Goal: Task Accomplishment & Management: Manage account settings

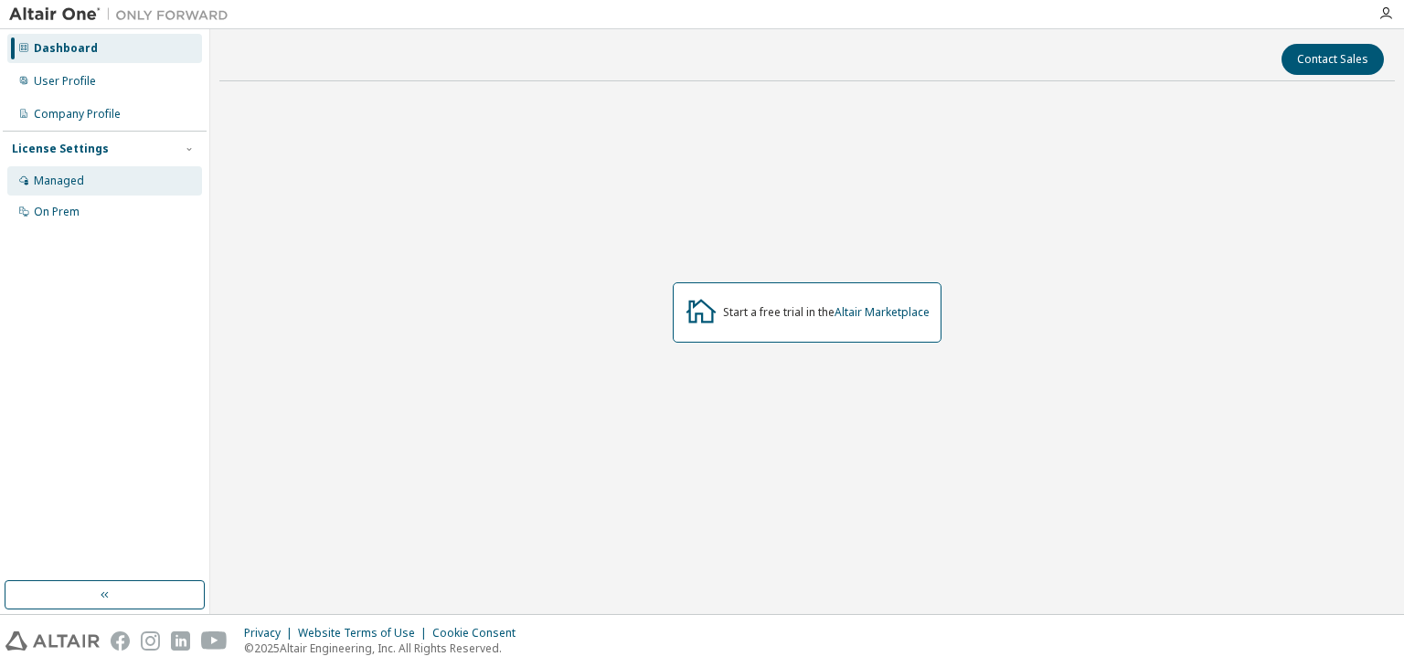
click at [69, 181] on div "Managed" at bounding box center [59, 181] width 50 height 15
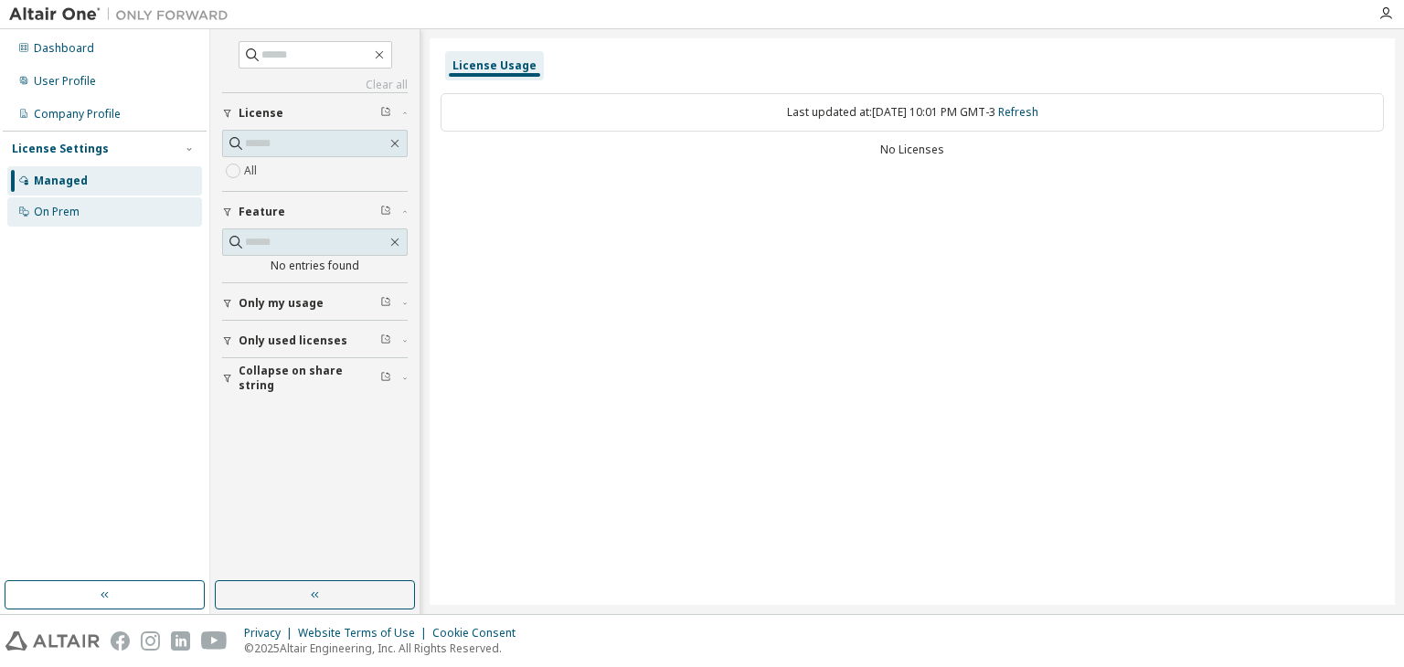
click at [75, 215] on div "On Prem" at bounding box center [57, 212] width 46 height 15
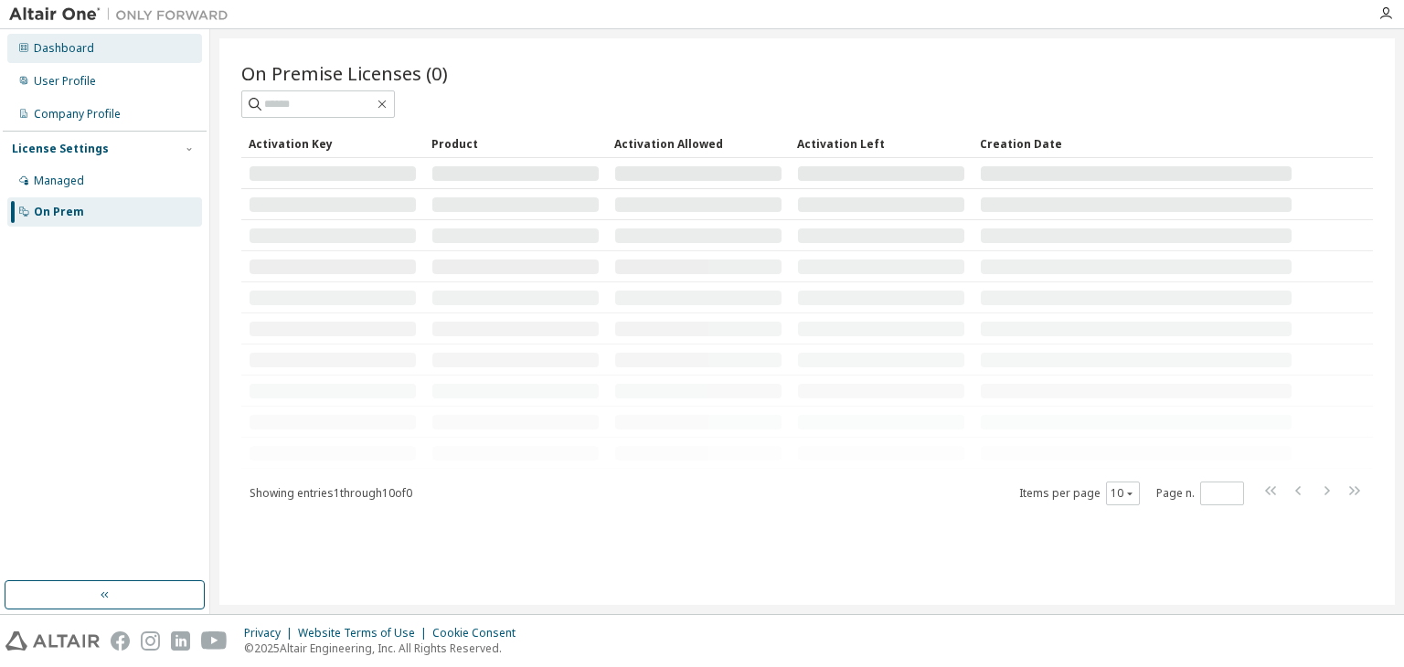
click at [80, 48] on div "Dashboard" at bounding box center [64, 48] width 60 height 15
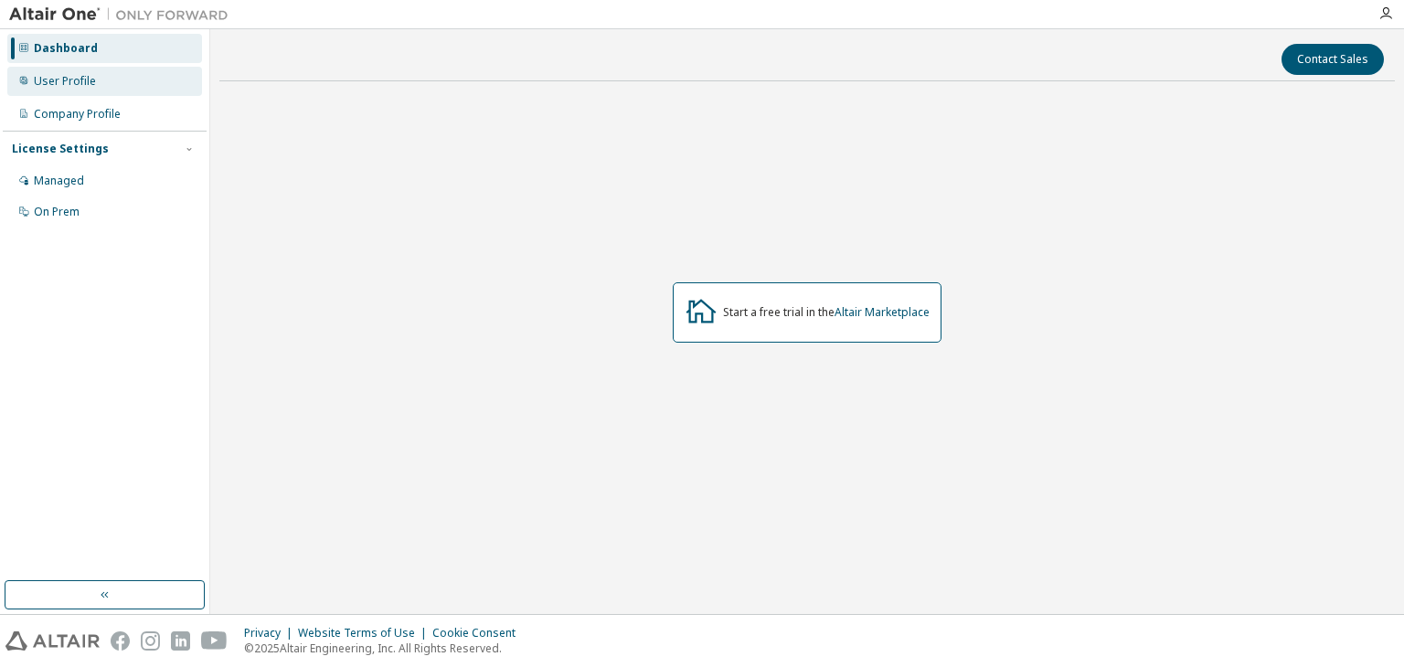
click at [59, 91] on div "User Profile" at bounding box center [104, 81] width 195 height 29
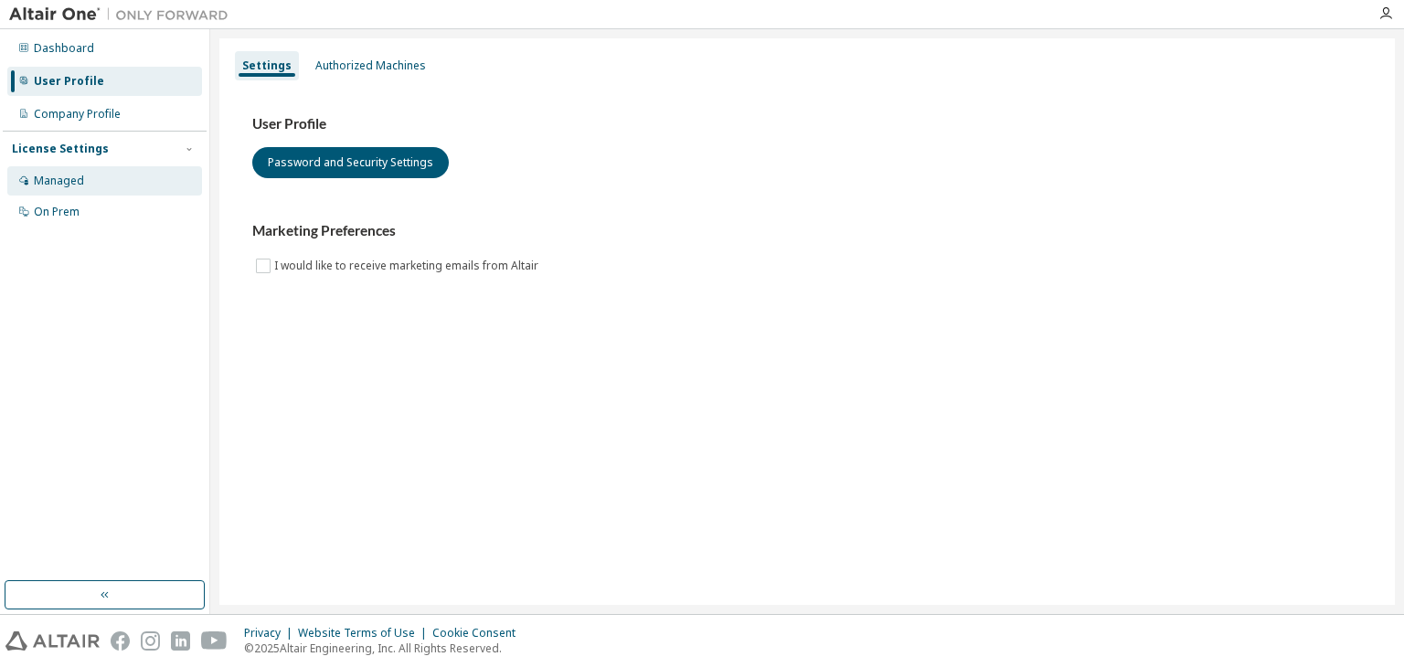
click at [59, 183] on div "Managed" at bounding box center [59, 181] width 50 height 15
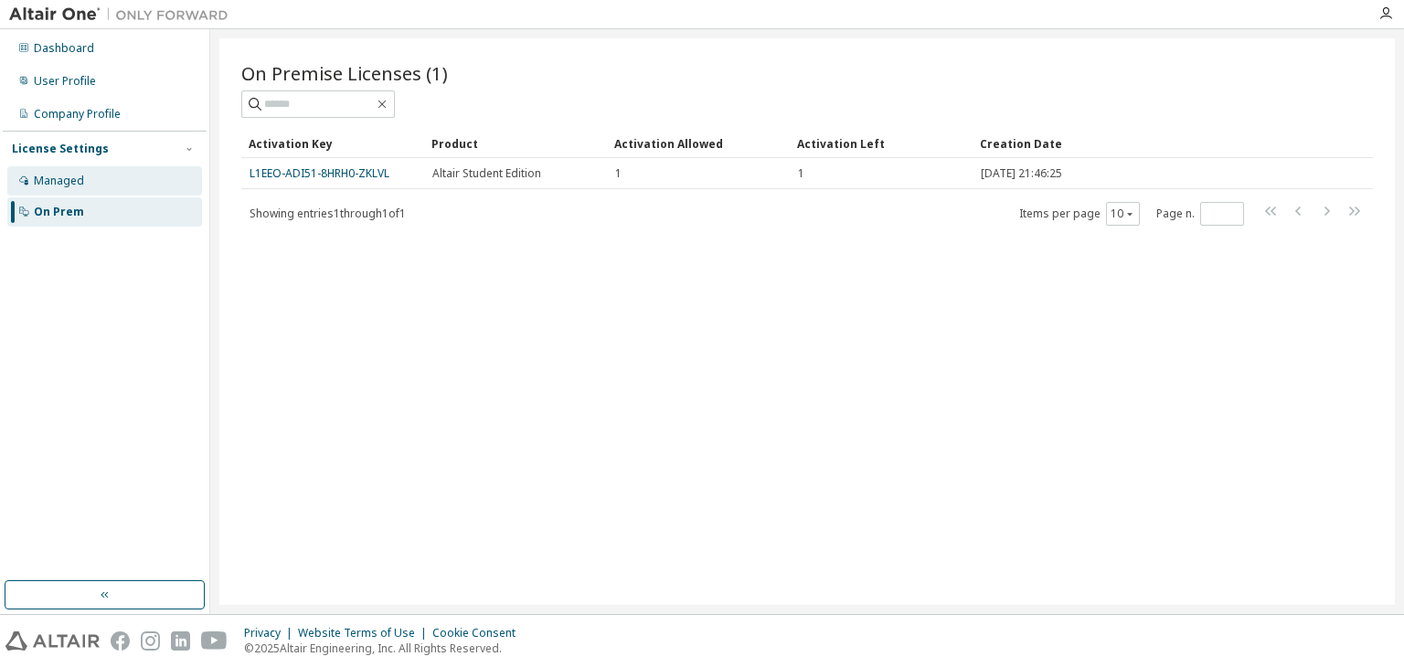
click at [69, 190] on div "Managed" at bounding box center [104, 180] width 195 height 29
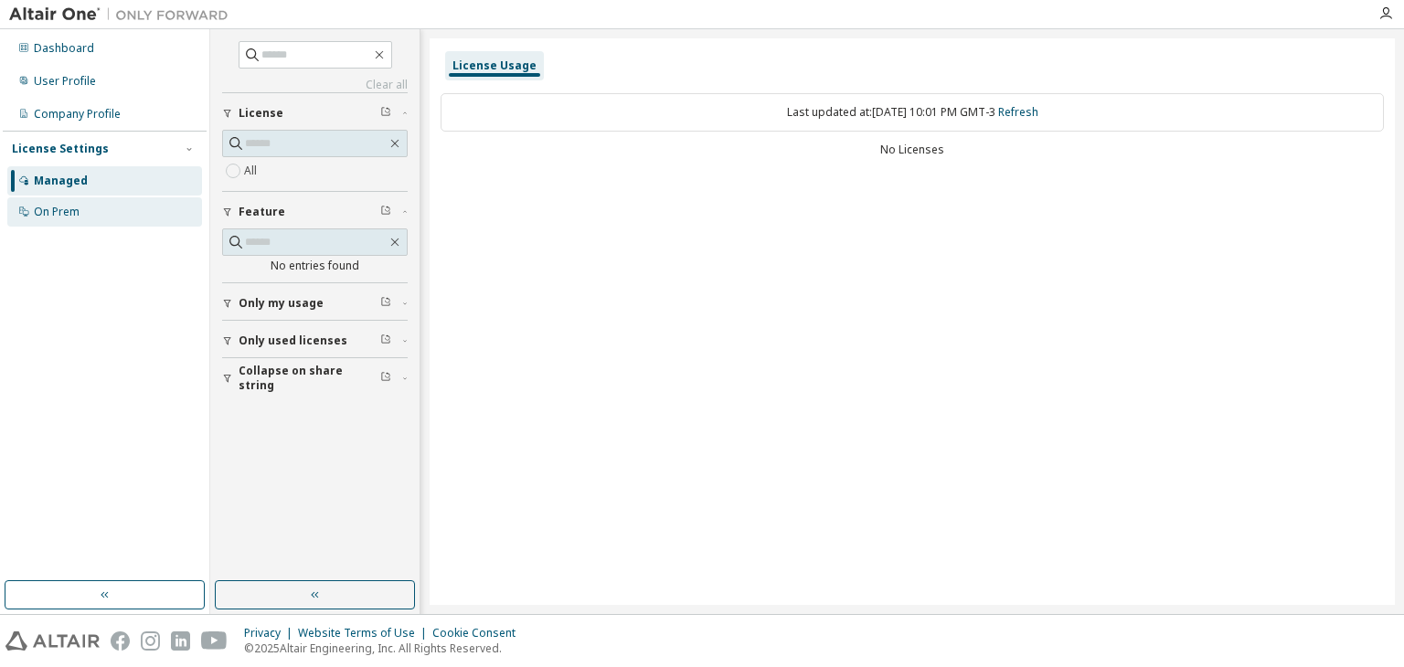
click at [70, 212] on div "On Prem" at bounding box center [57, 212] width 46 height 15
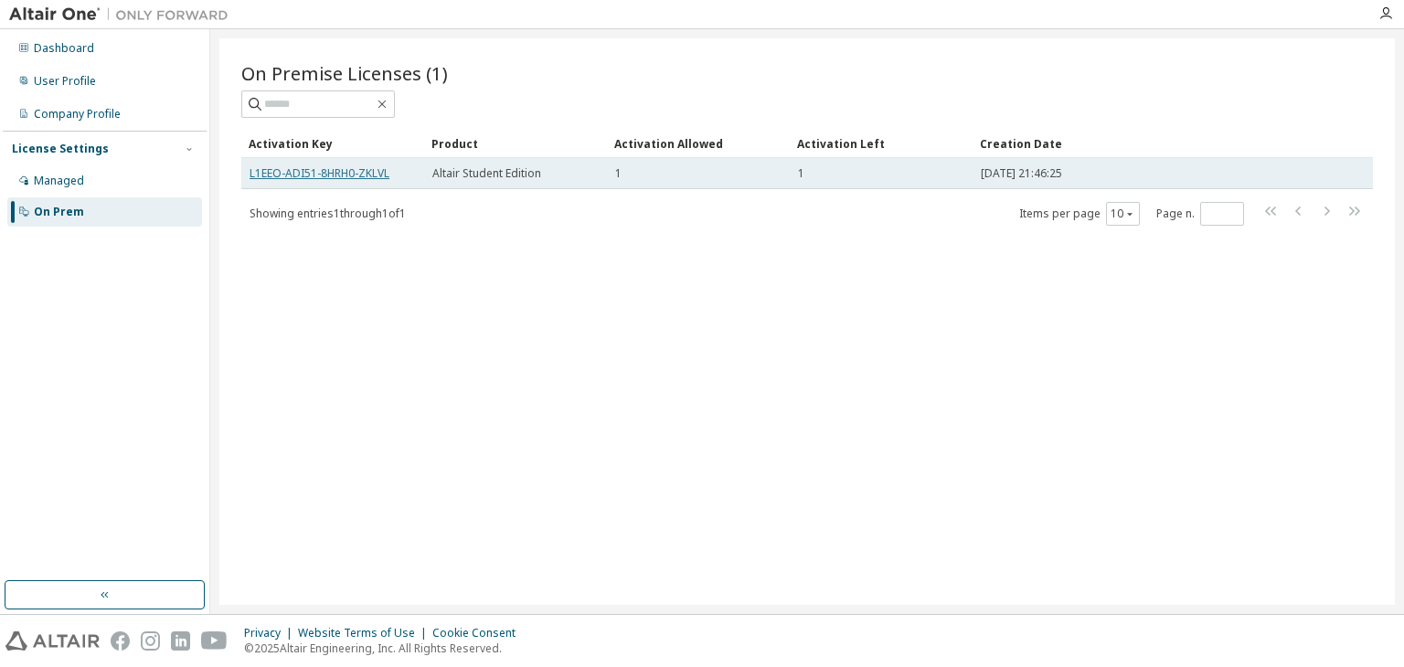
click at [354, 176] on link "L1EEO-ADI51-8HRH0-ZKLVL" at bounding box center [320, 173] width 140 height 16
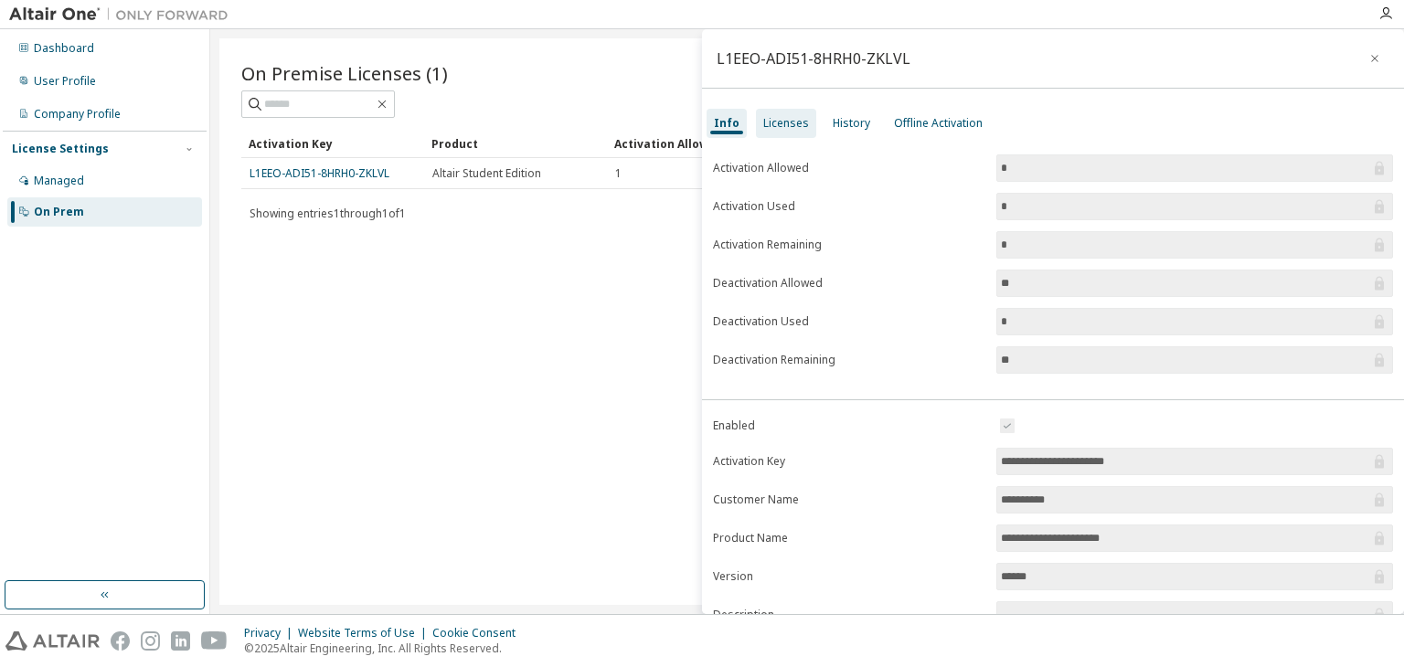
click at [790, 131] on div "Licenses" at bounding box center [786, 123] width 60 height 29
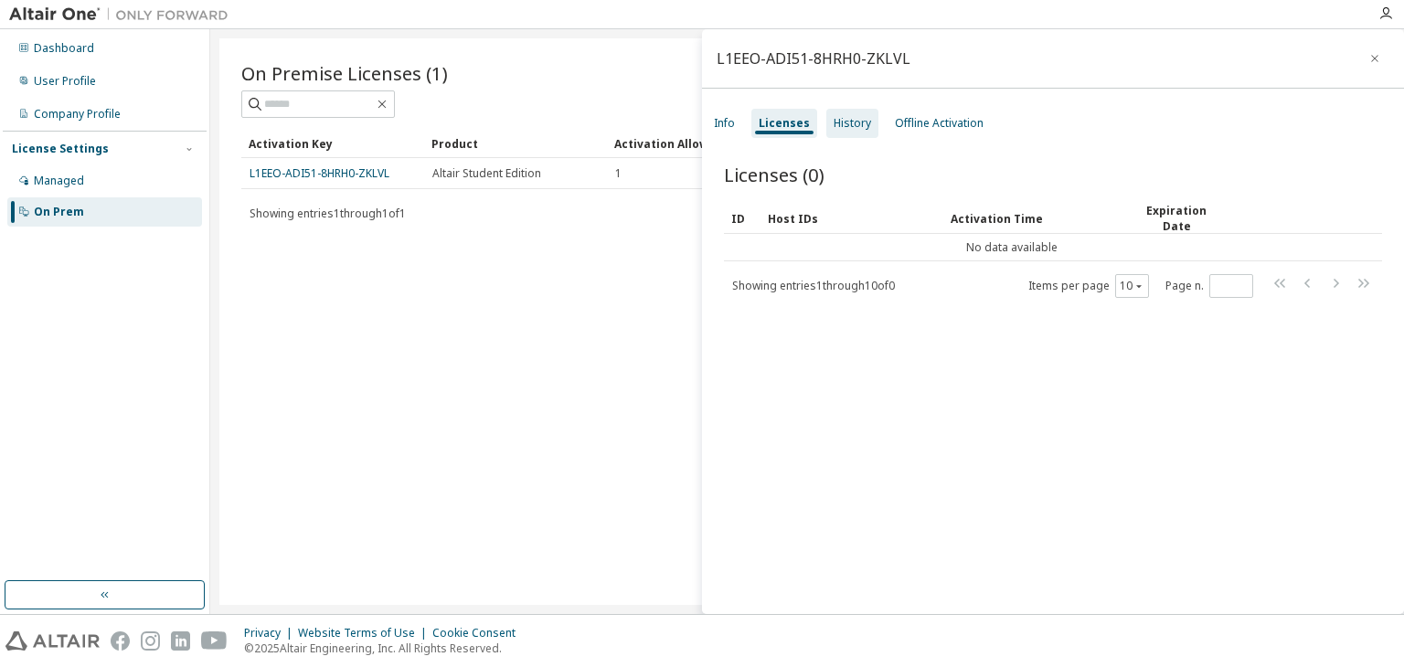
click at [852, 134] on div "History" at bounding box center [853, 123] width 52 height 29
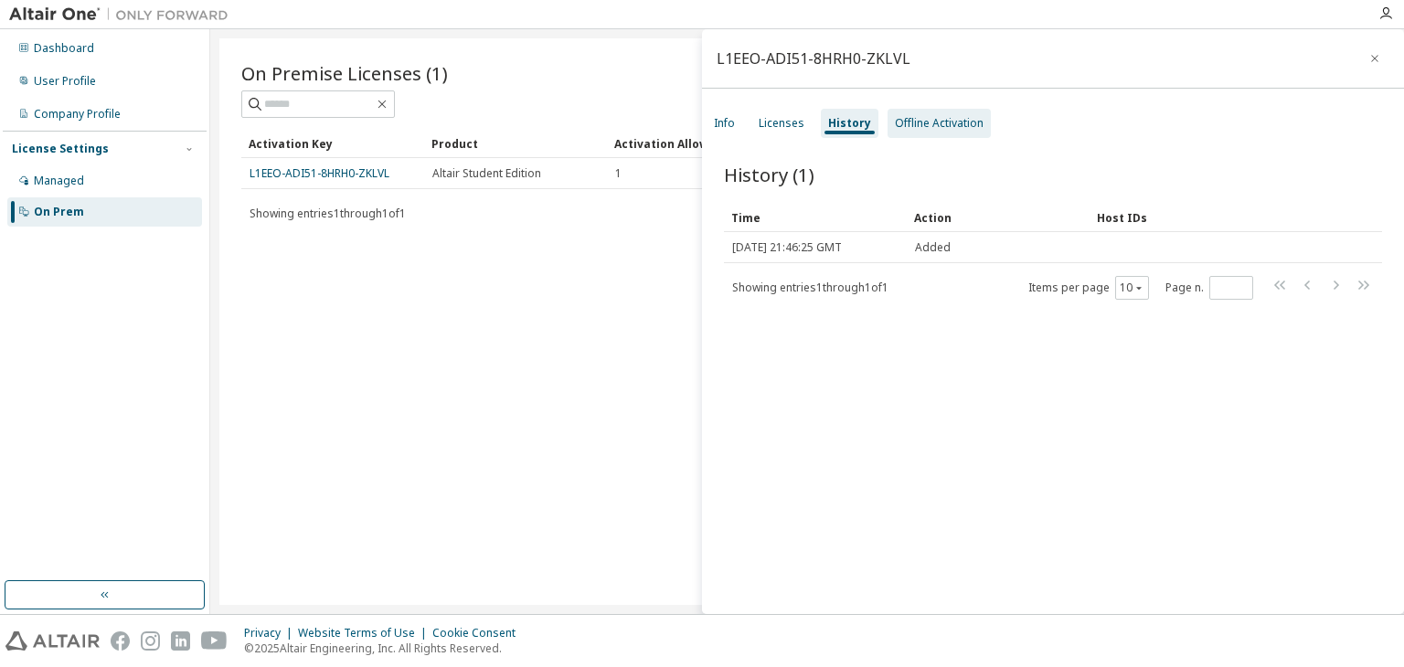
click at [899, 130] on div "Offline Activation" at bounding box center [939, 123] width 89 height 15
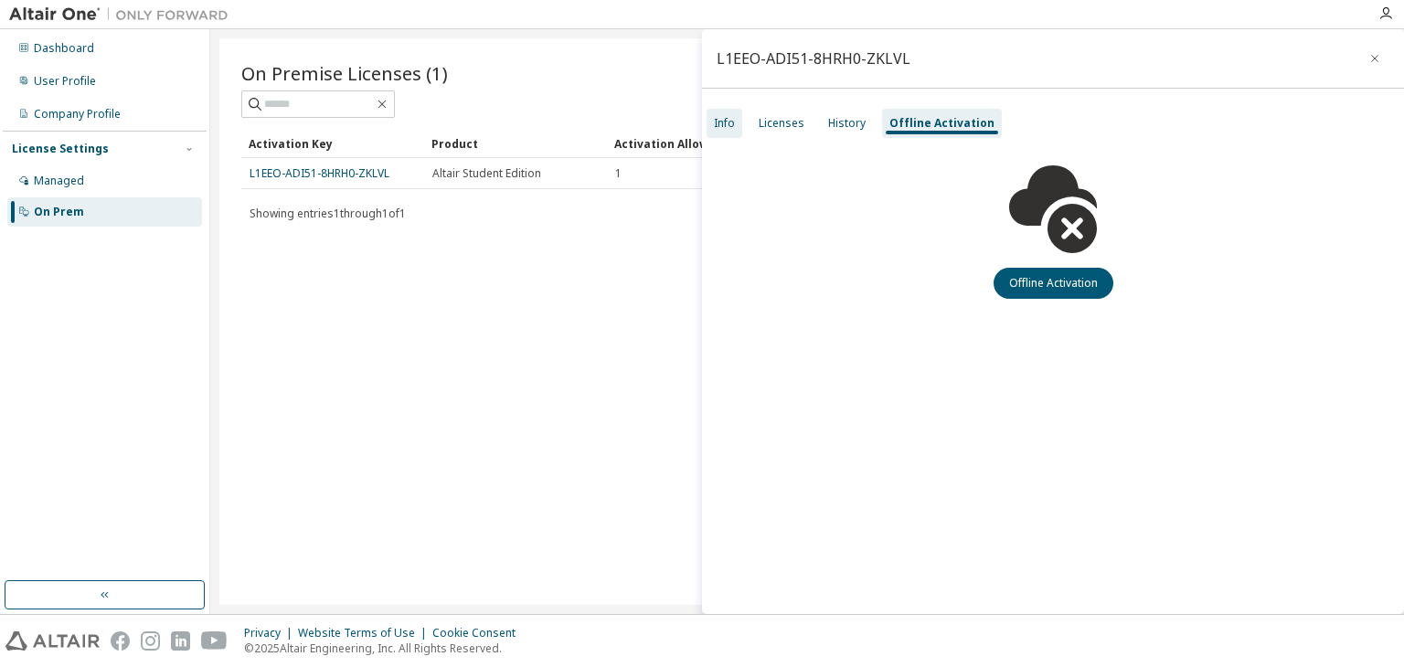
click at [726, 117] on div "Info" at bounding box center [724, 123] width 21 height 15
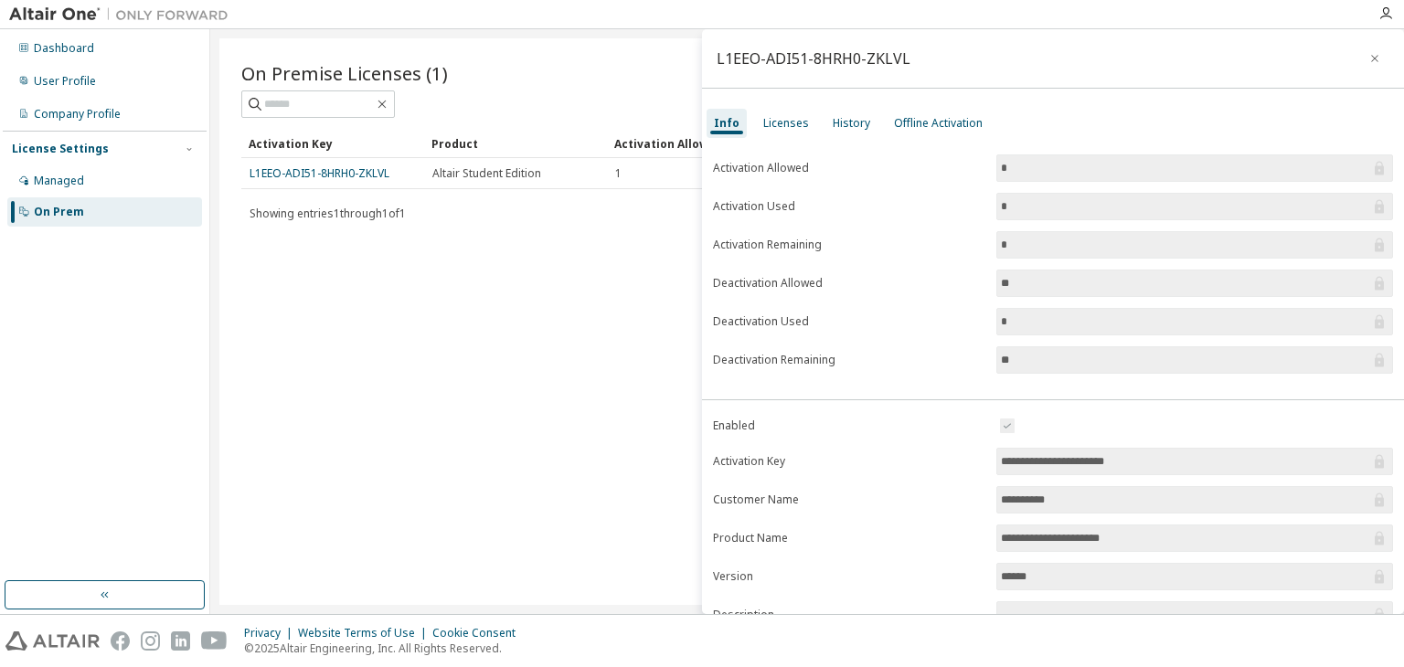
click at [1318, 170] on input "*" at bounding box center [1185, 168] width 369 height 18
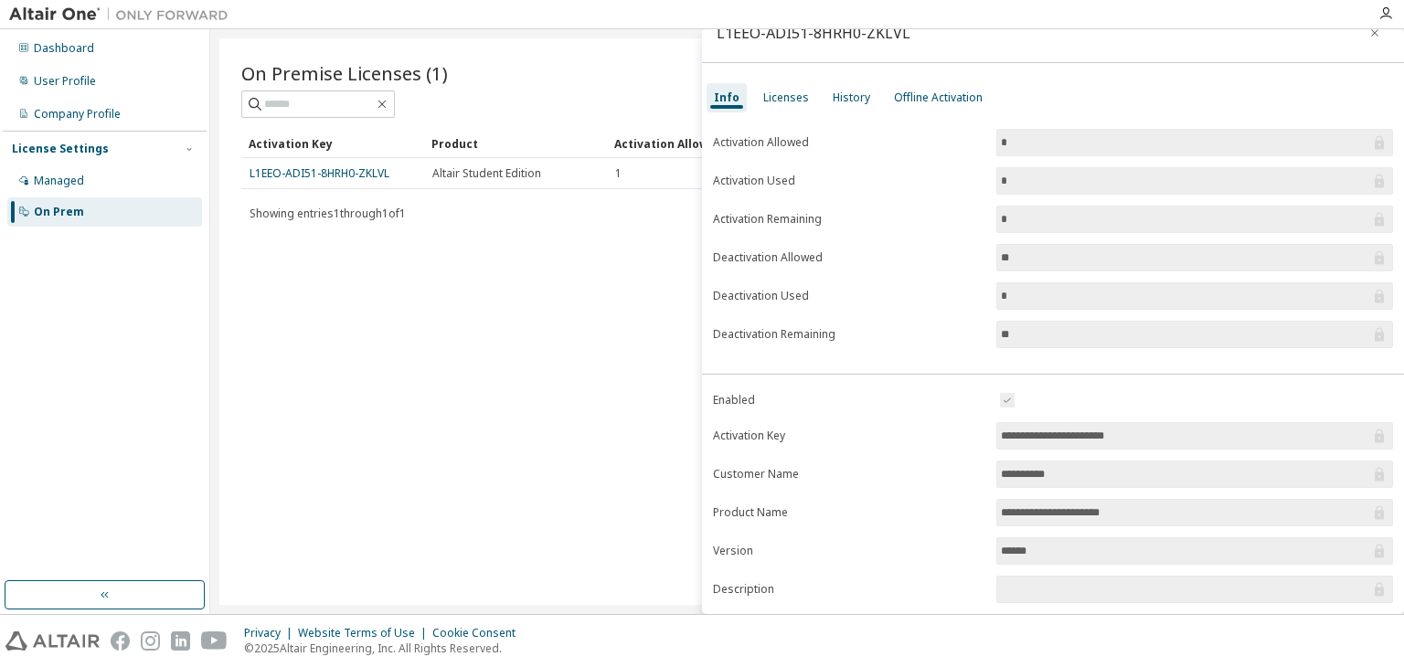
scroll to position [170, 0]
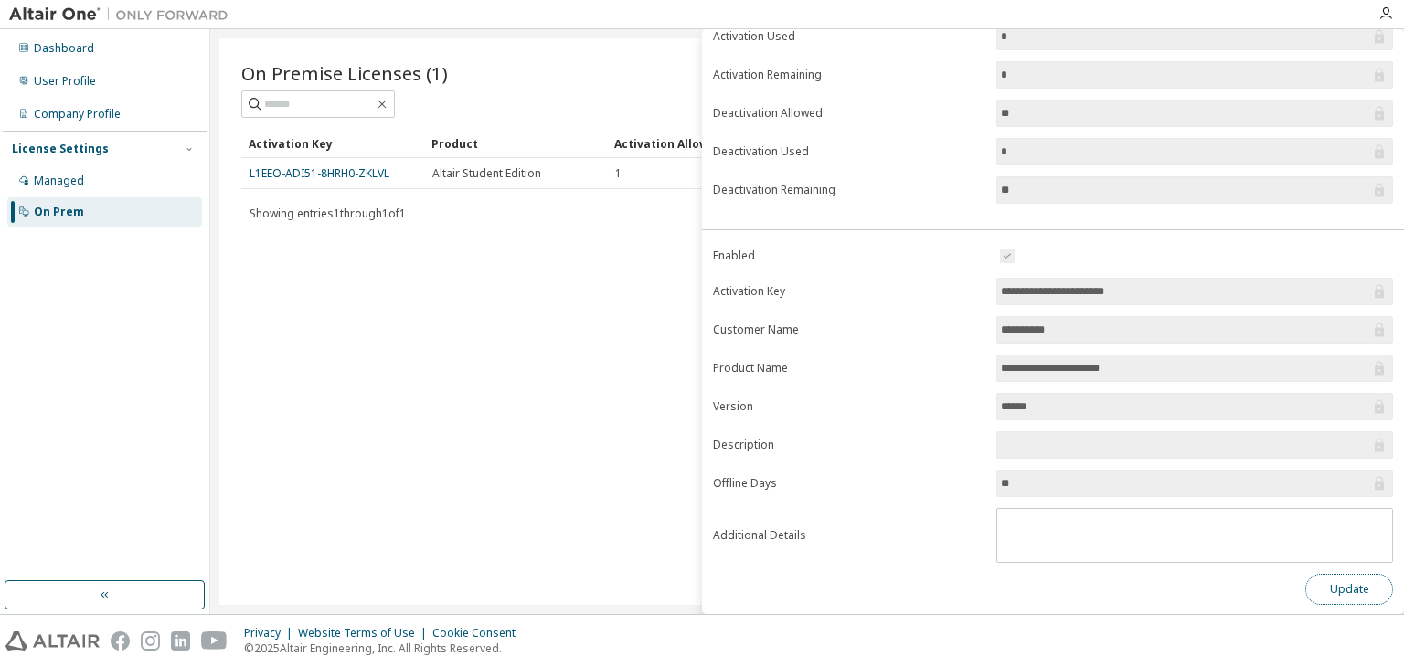
click at [1353, 591] on button "Update" at bounding box center [1350, 589] width 88 height 31
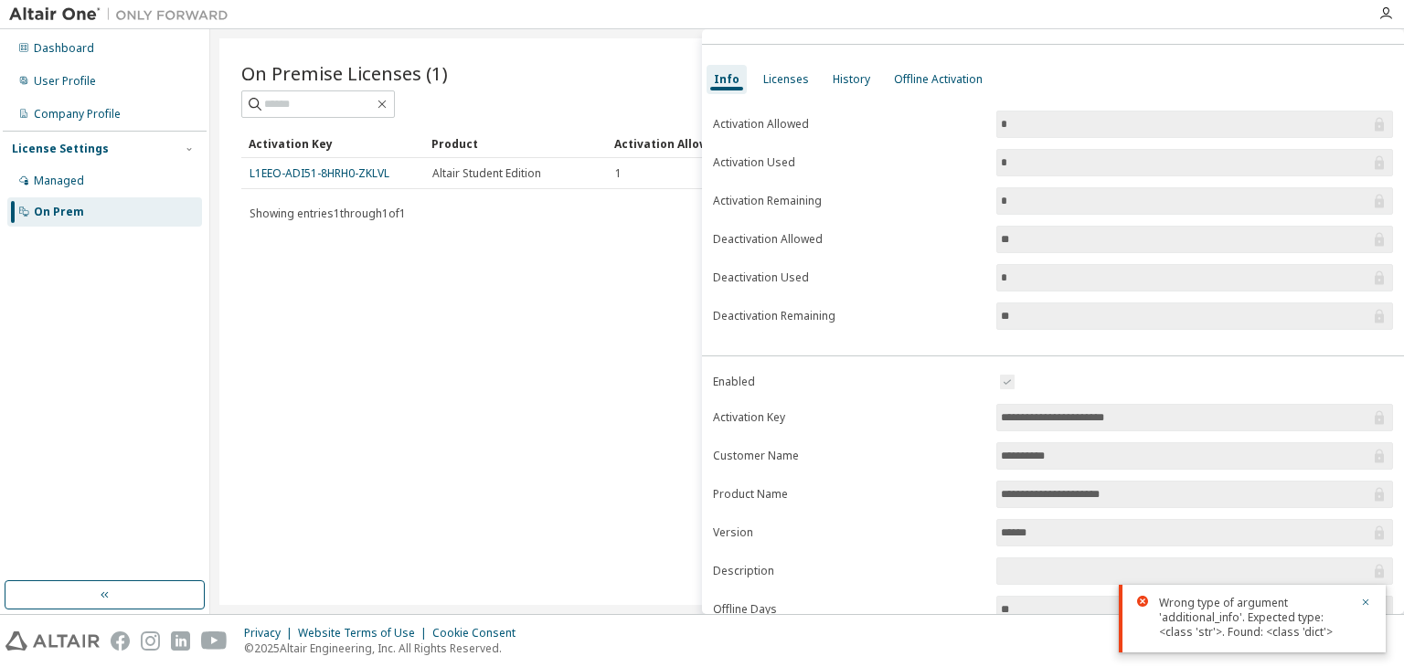
scroll to position [0, 0]
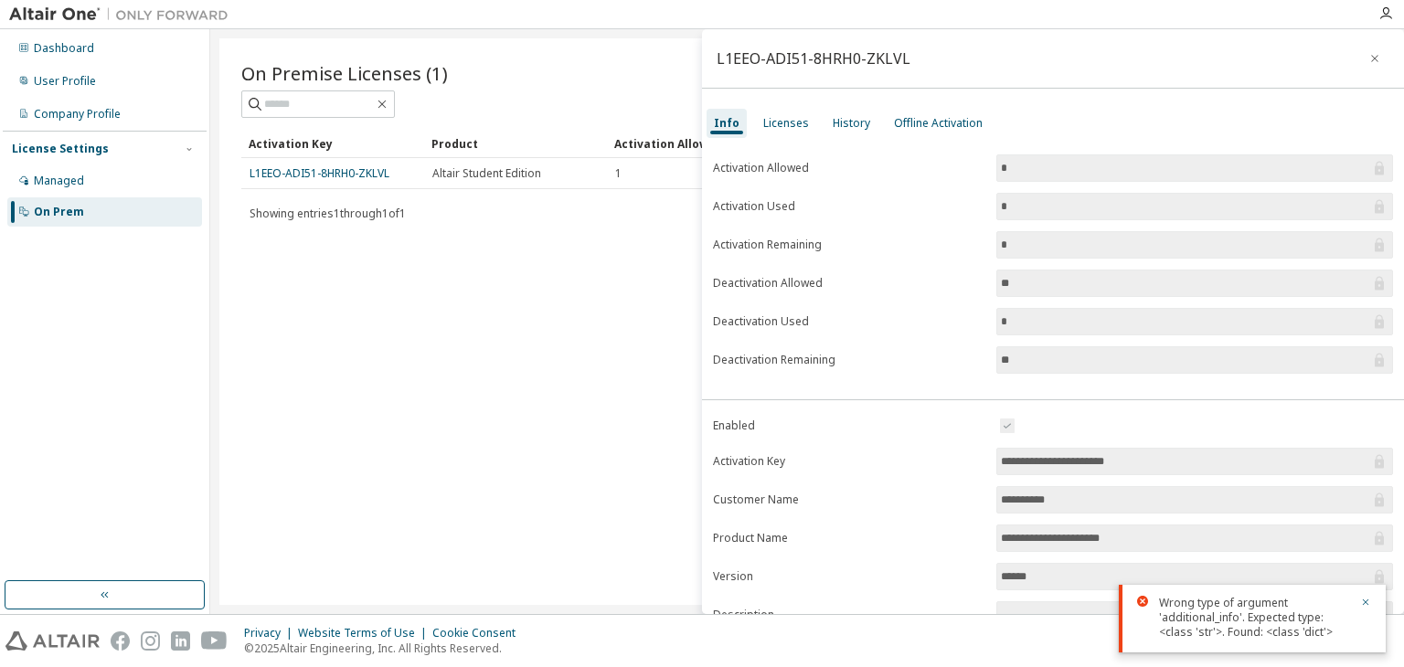
click at [66, 219] on div "On Prem" at bounding box center [104, 211] width 195 height 29
click at [72, 180] on div "Managed" at bounding box center [59, 181] width 50 height 15
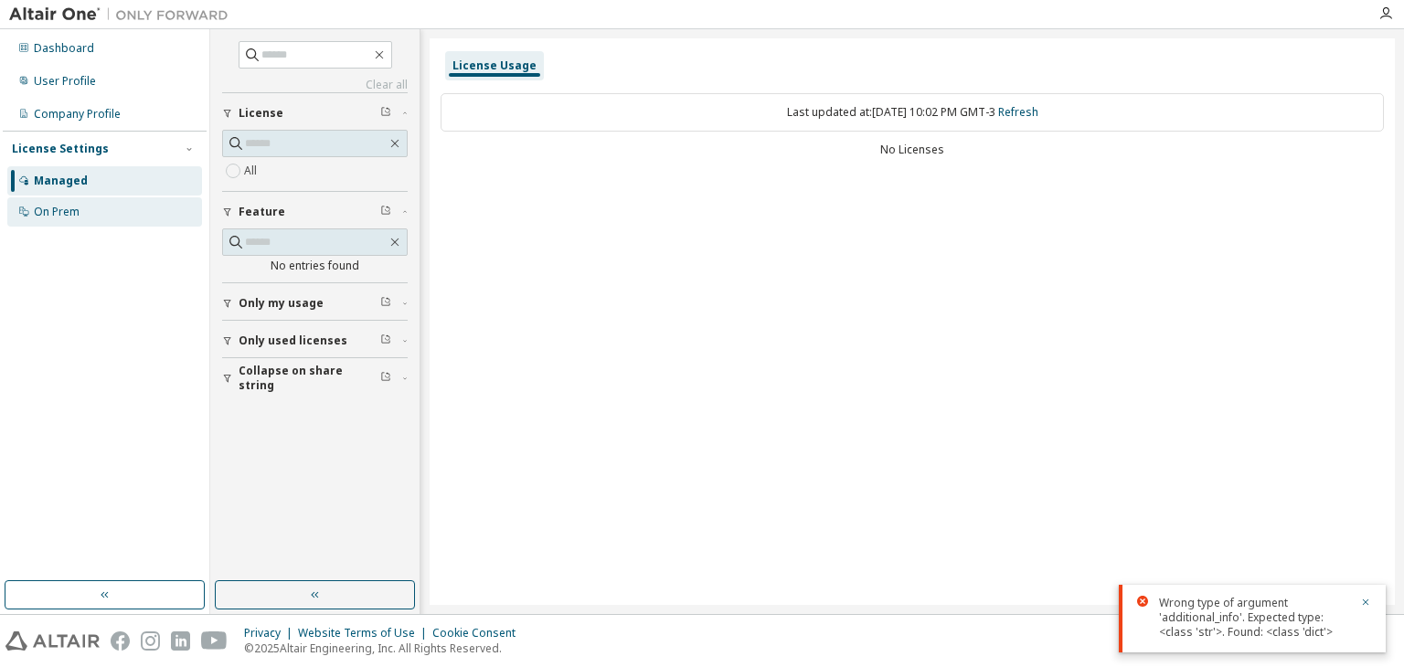
click at [77, 221] on div "On Prem" at bounding box center [104, 211] width 195 height 29
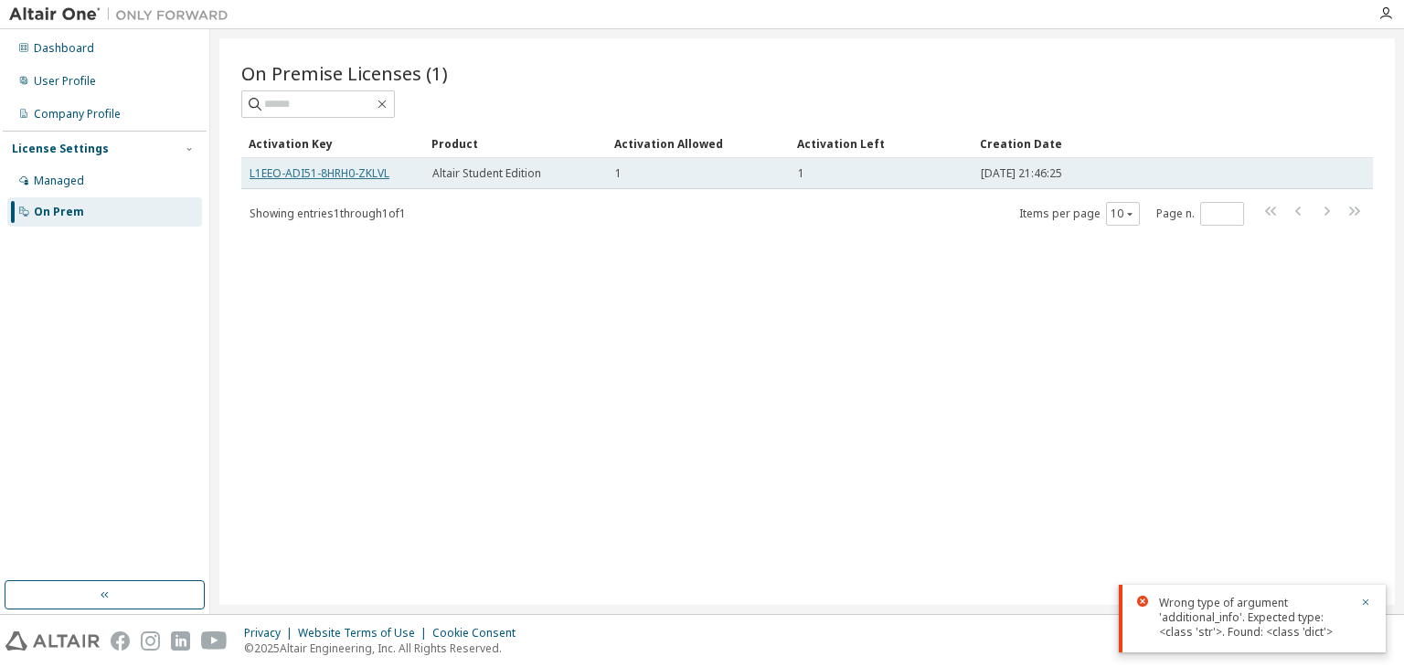
click at [379, 171] on link "L1EEO-ADI51-8HRH0-ZKLVL" at bounding box center [320, 173] width 140 height 16
